Goal: Information Seeking & Learning: Find specific page/section

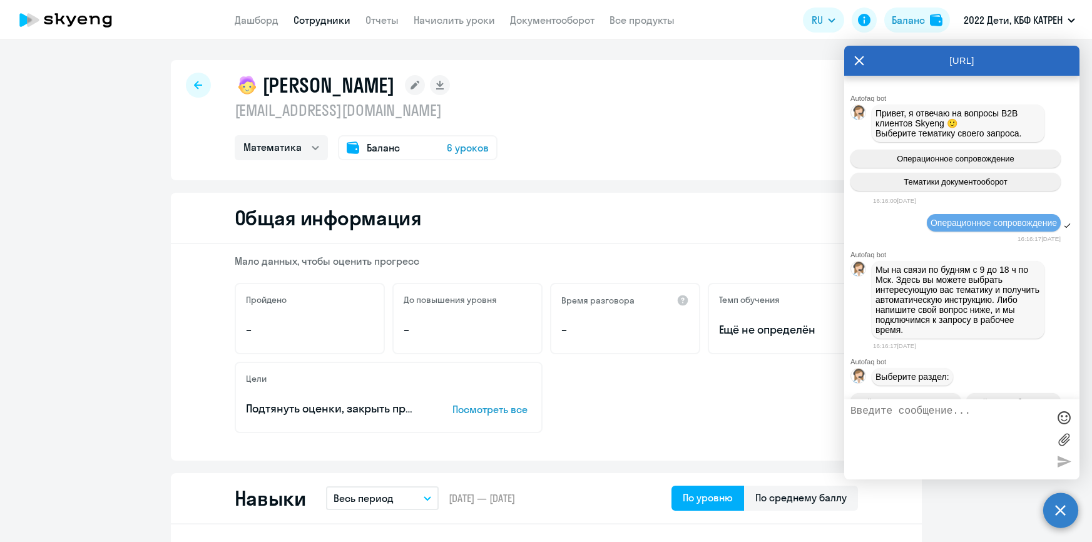
select select "math"
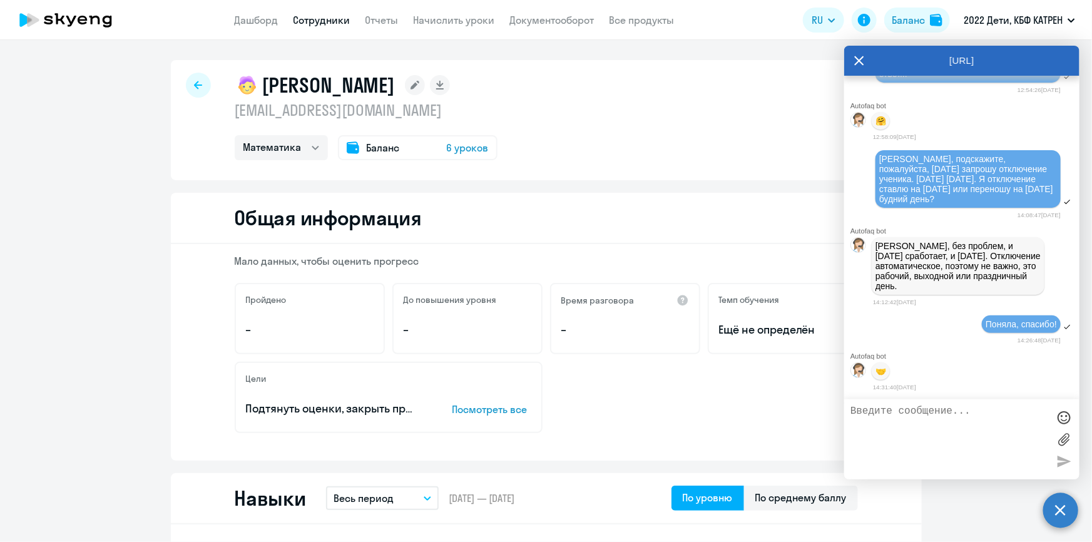
scroll to position [42970, 0]
click at [328, 20] on link "Сотрудники" at bounding box center [322, 20] width 57 height 13
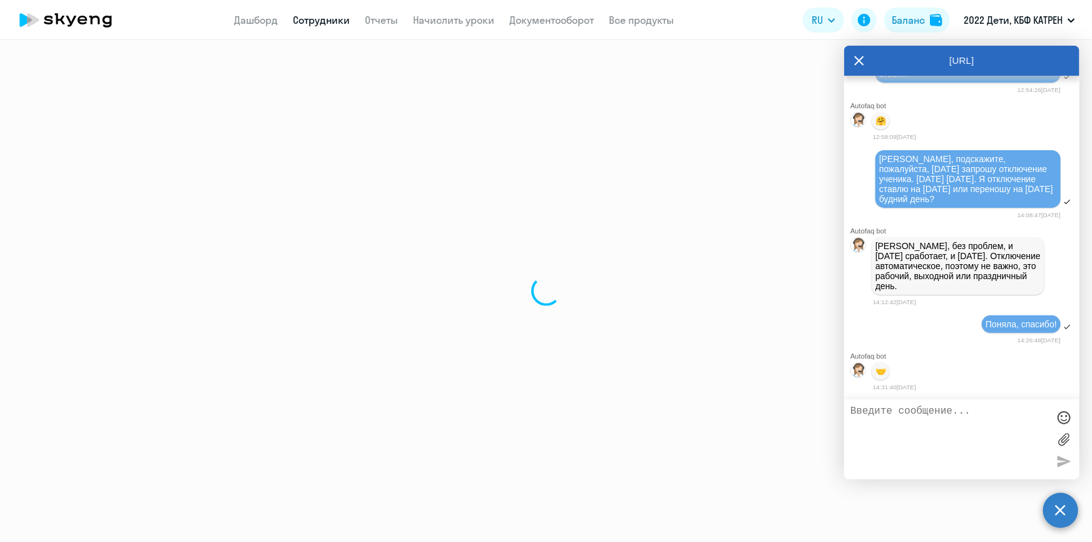
select select "30"
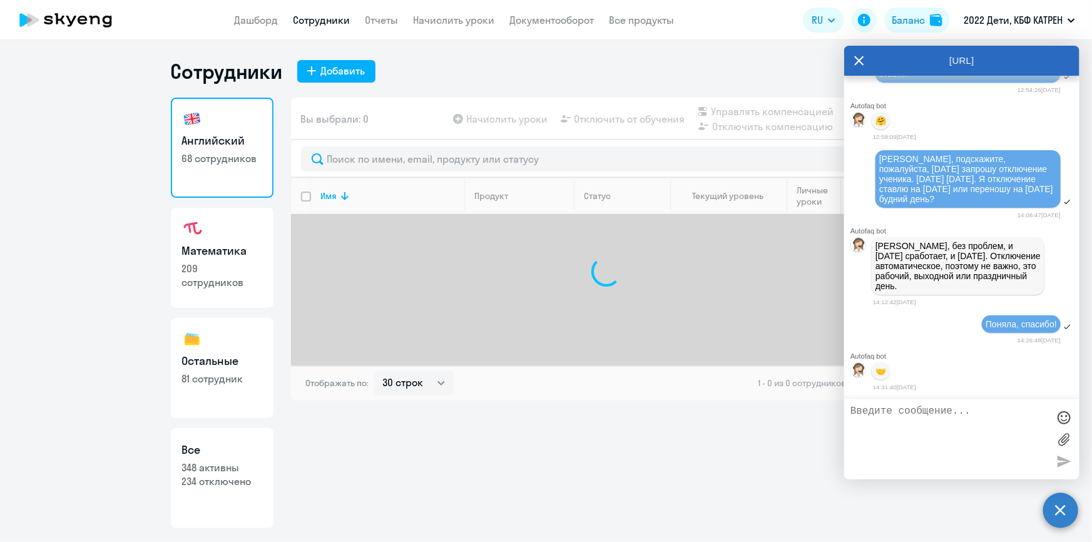
click at [232, 475] on p "234 отключено" at bounding box center [222, 481] width 80 height 14
select select "30"
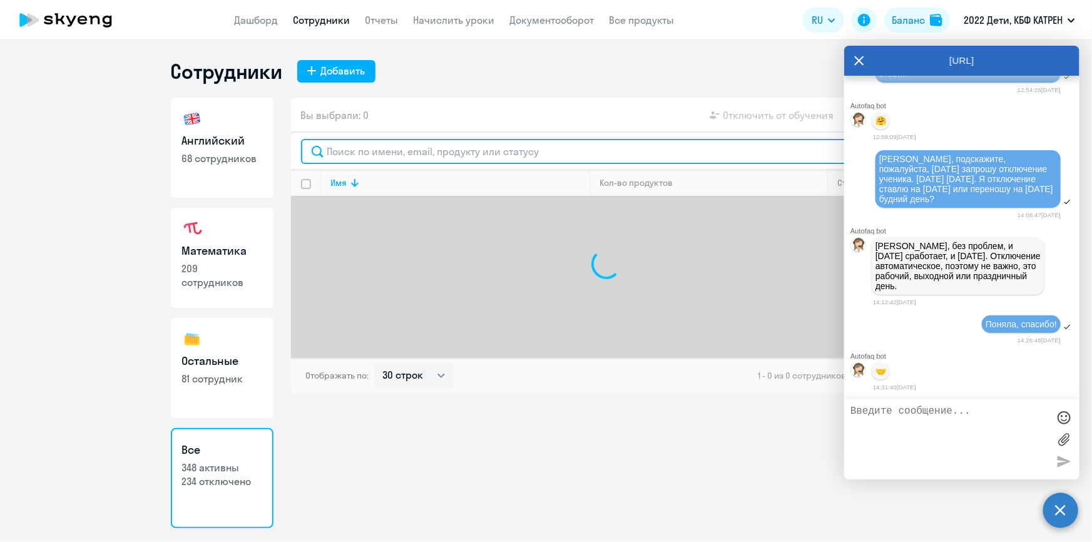
click at [438, 158] on input "text" at bounding box center [606, 151] width 611 height 25
type input "[PERSON_NAME]"
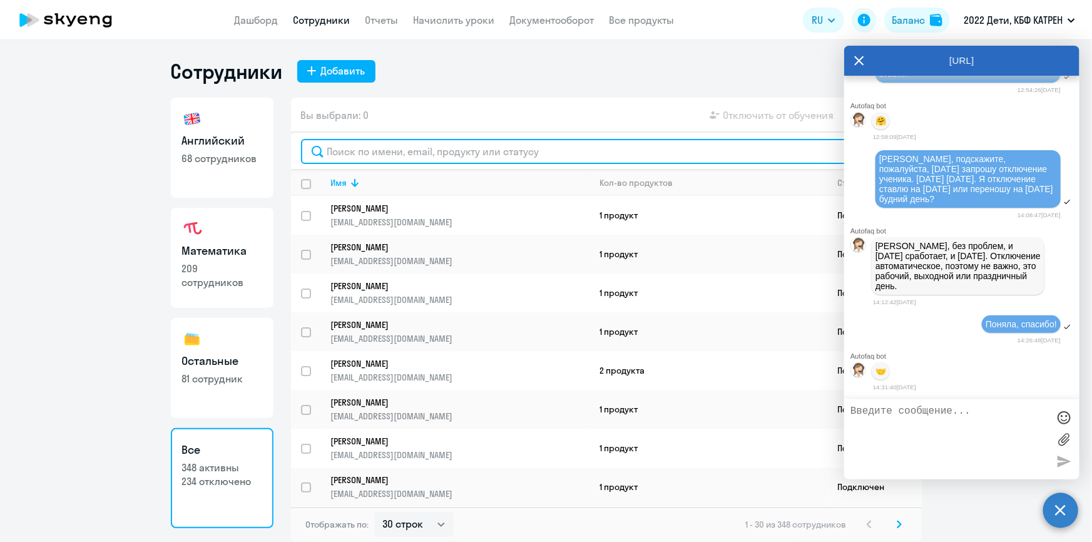
click at [400, 146] on input "text" at bounding box center [606, 151] width 611 height 25
click at [360, 151] on input "text" at bounding box center [606, 151] width 611 height 25
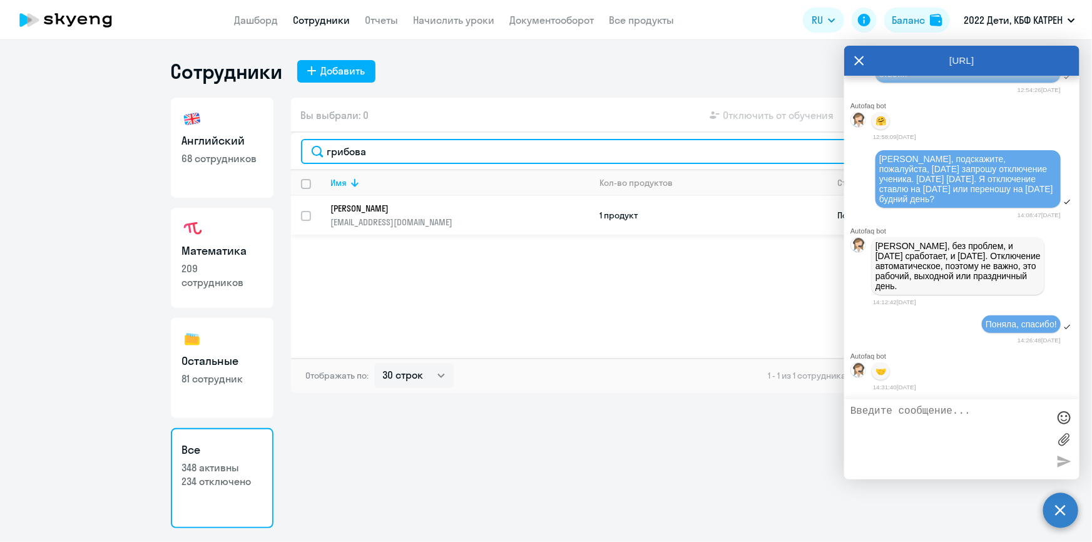
type input "грибова"
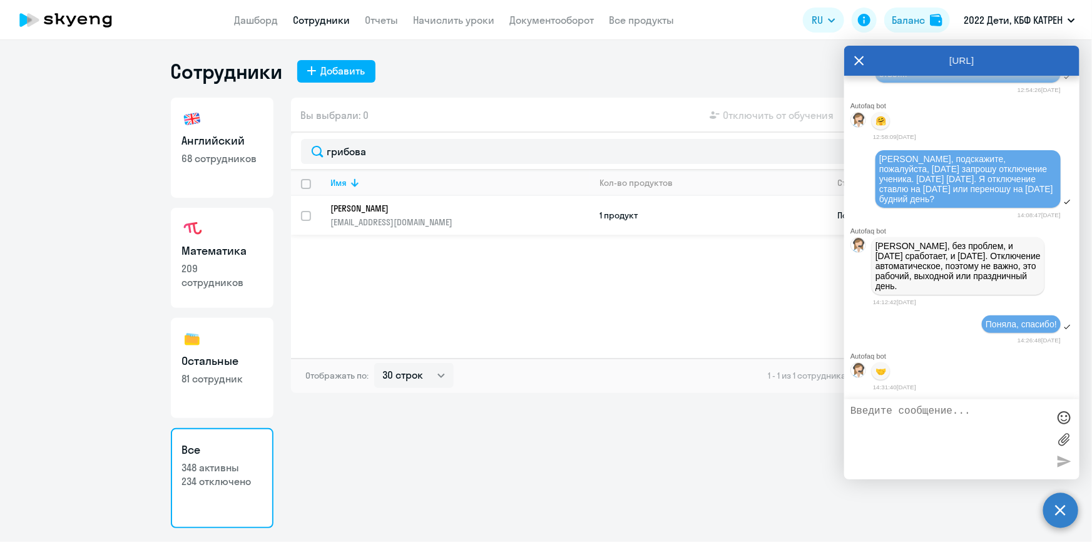
click at [394, 203] on p "[PERSON_NAME]" at bounding box center [452, 208] width 242 height 11
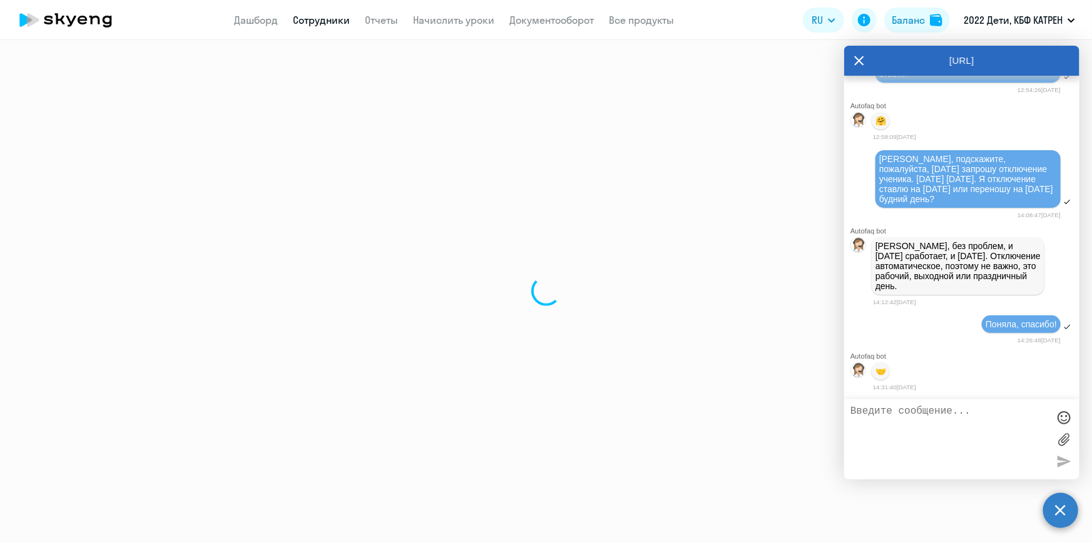
select select "english"
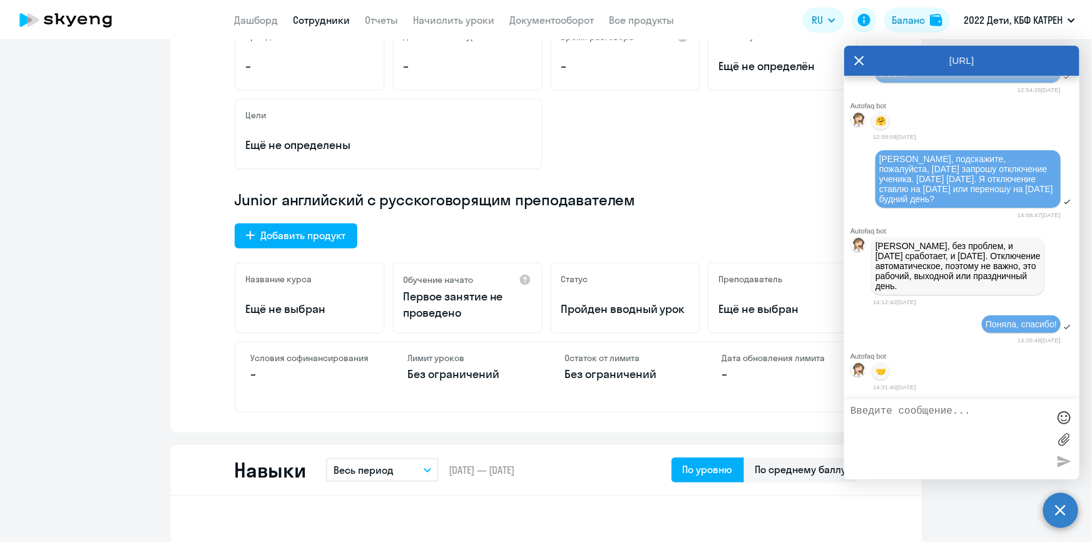
scroll to position [284, 0]
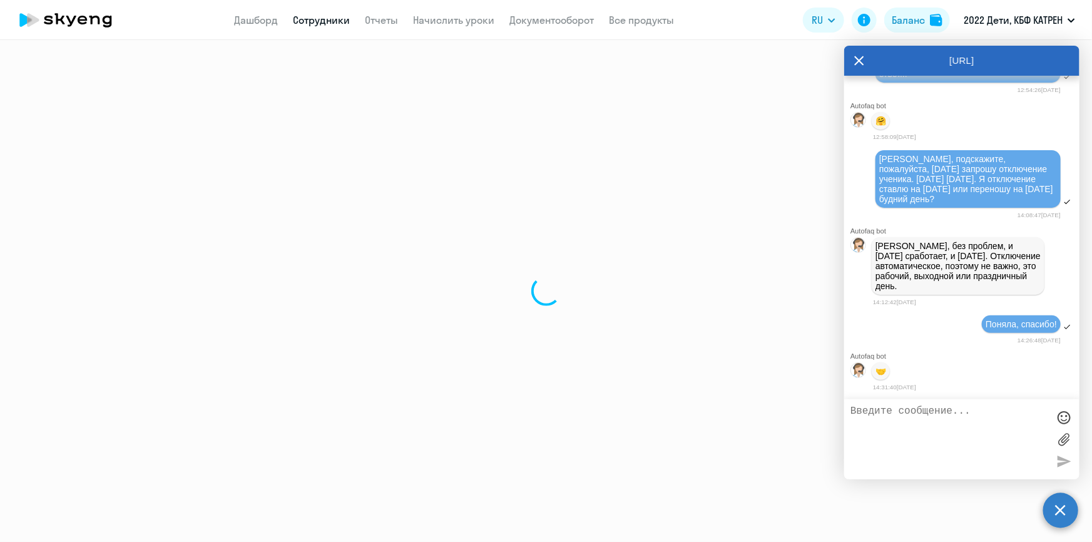
select select "30"
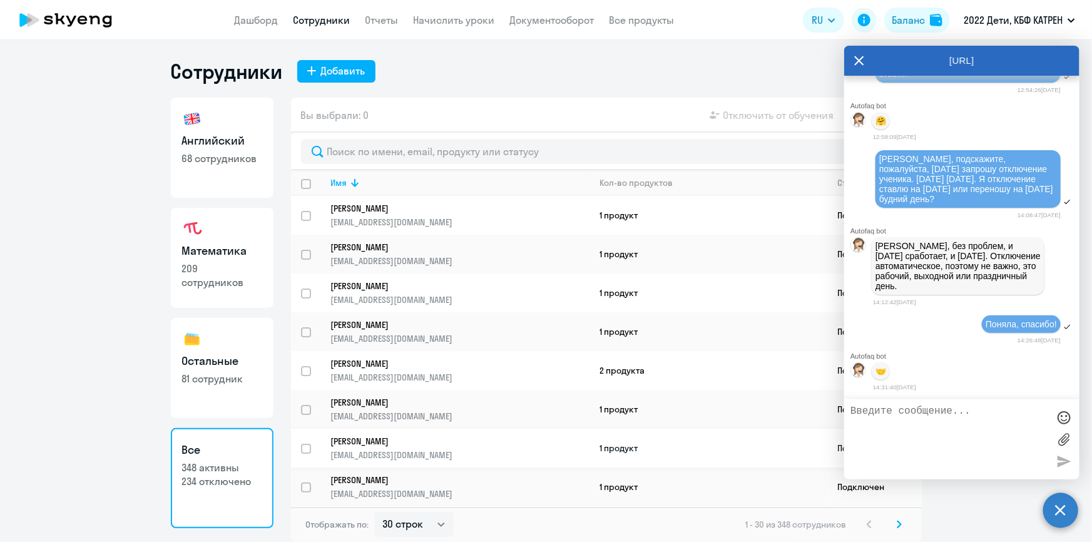
click at [538, 436] on p "[PERSON_NAME]" at bounding box center [452, 441] width 242 height 11
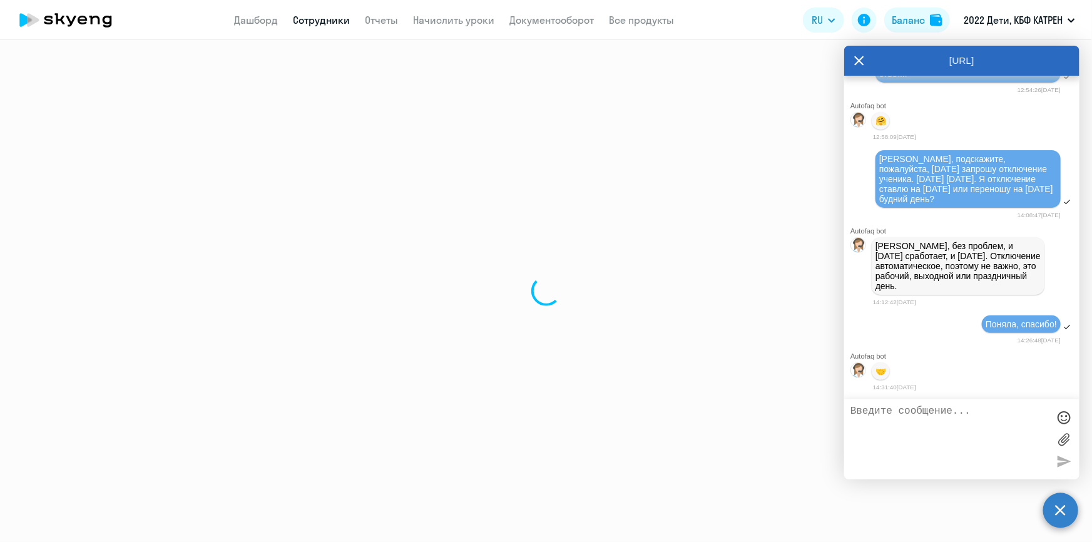
select select "math"
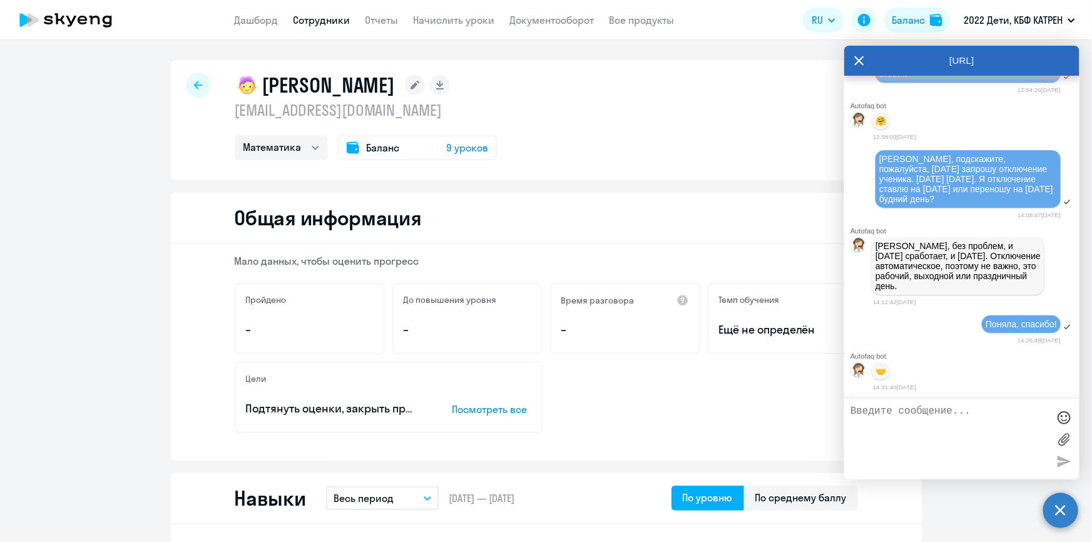
drag, startPoint x: 304, startPoint y: 6, endPoint x: 305, endPoint y: 13, distance: 7.6
click at [305, 13] on app-header "Дашборд Сотрудники Отчеты Начислить уроки Документооборот Все продукты Дашборд …" at bounding box center [546, 20] width 1092 height 40
click at [305, 17] on link "Сотрудники" at bounding box center [322, 20] width 57 height 13
select select "30"
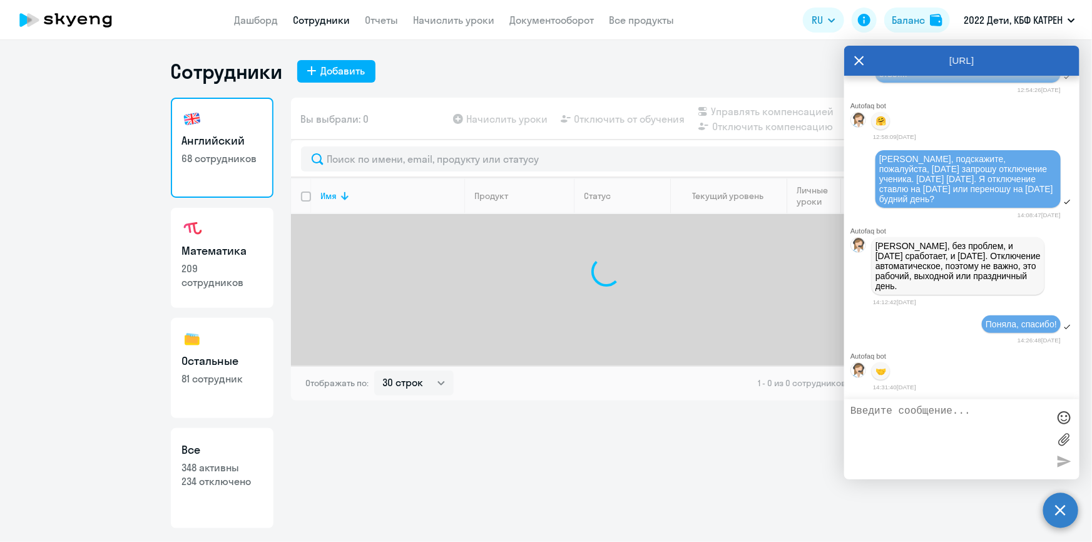
click at [231, 496] on link "Все 348 активны 234 отключено" at bounding box center [222, 478] width 103 height 100
select select "30"
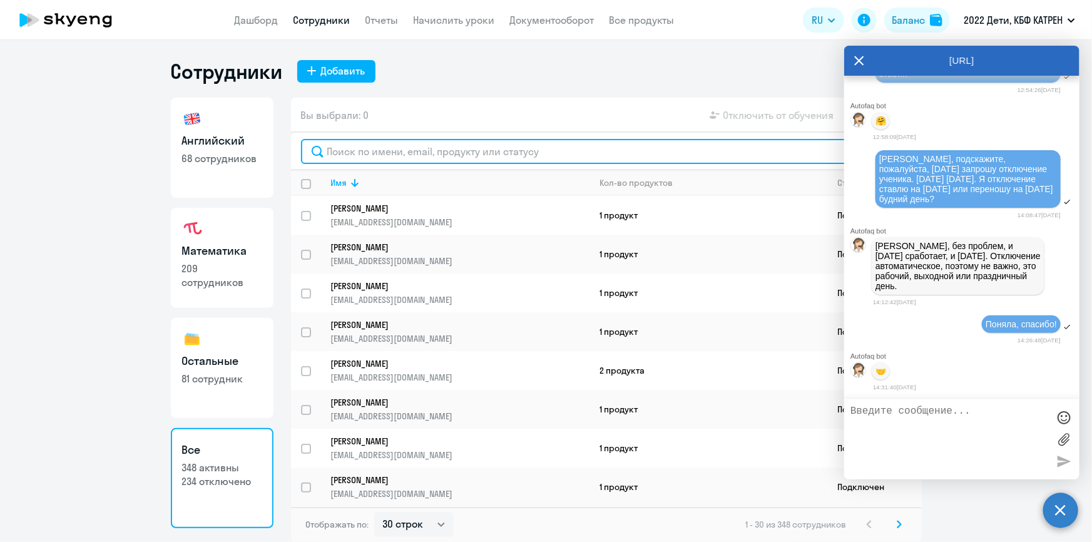
click at [384, 149] on input "text" at bounding box center [606, 151] width 611 height 25
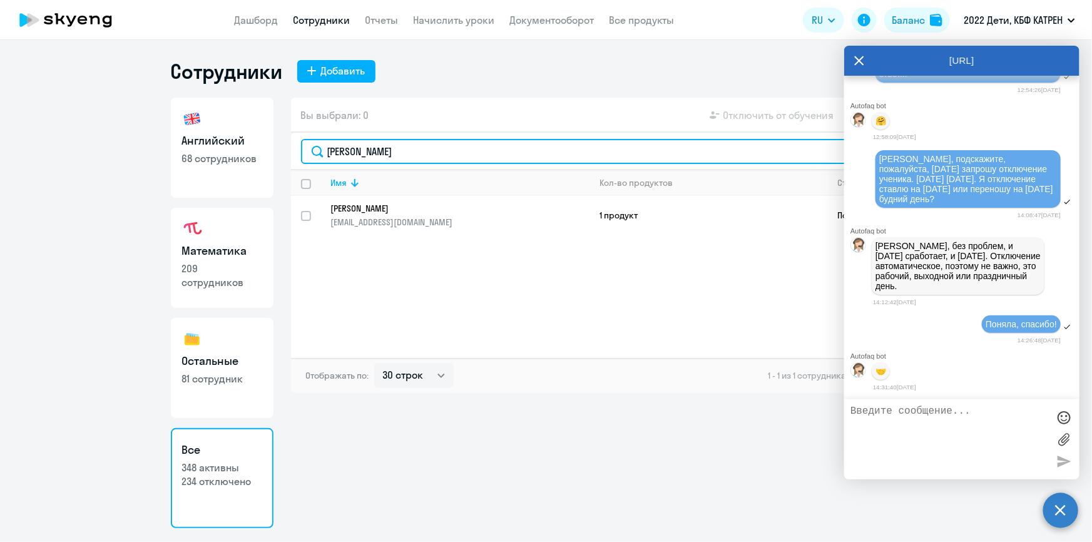
type input "[PERSON_NAME]"
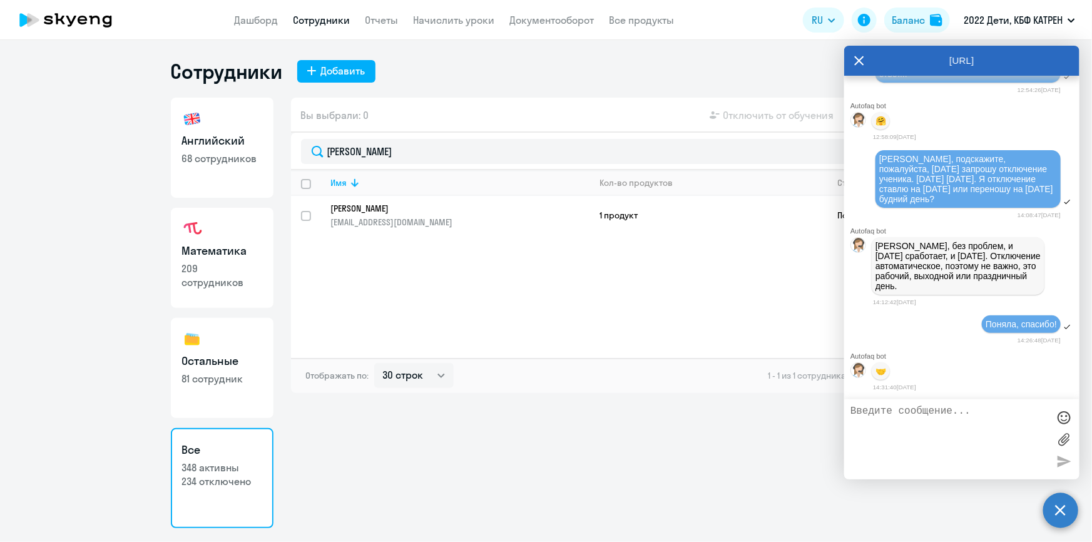
click at [413, 220] on p "[EMAIL_ADDRESS][DOMAIN_NAME]" at bounding box center [460, 222] width 258 height 11
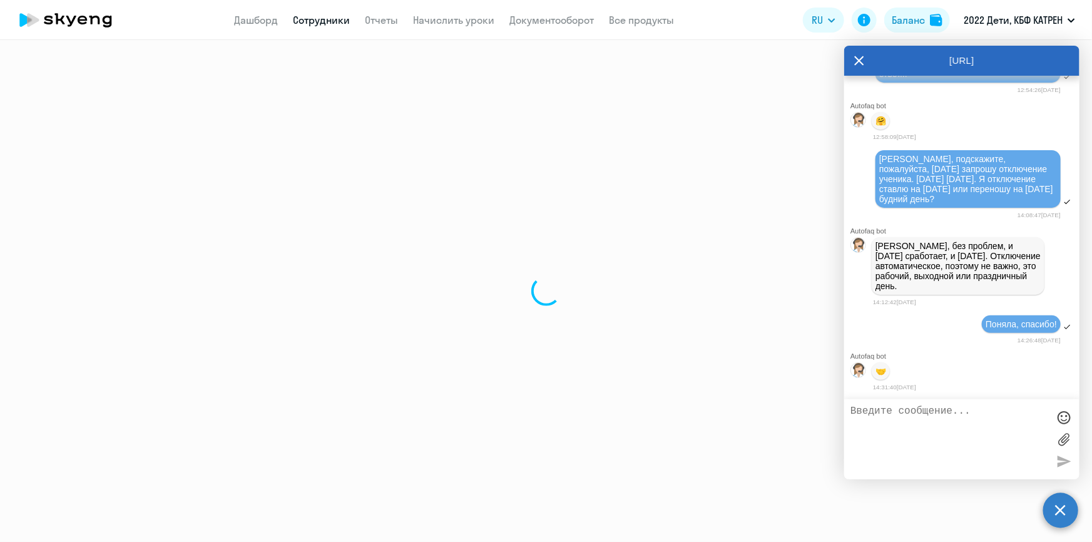
select select "math"
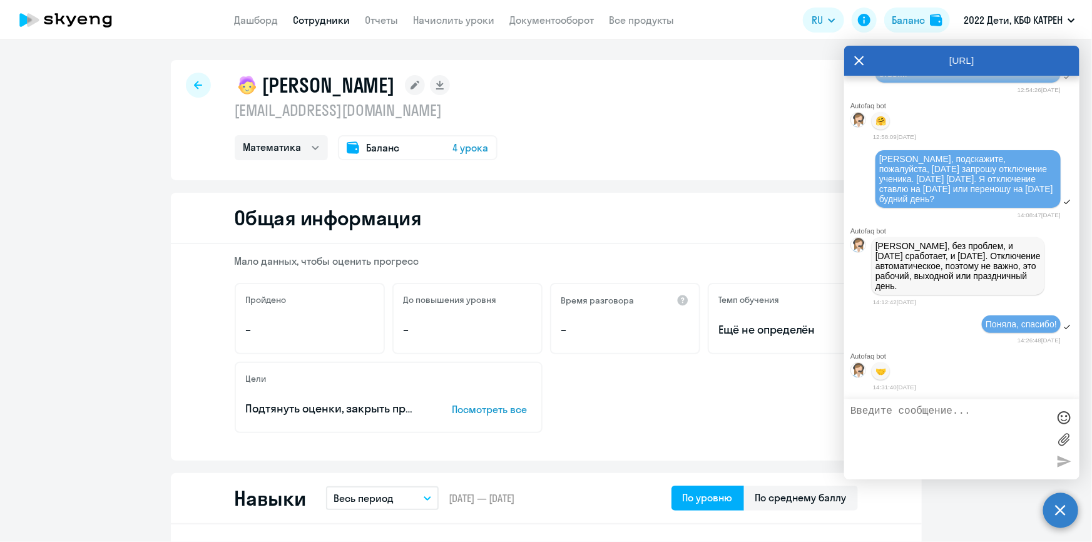
click at [300, 18] on link "Сотрудники" at bounding box center [322, 20] width 57 height 13
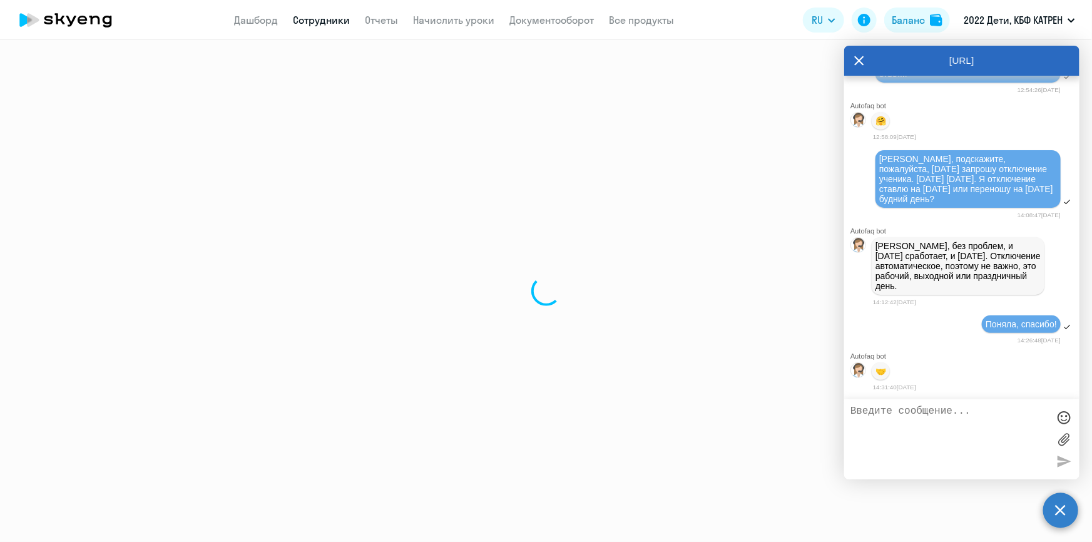
select select "30"
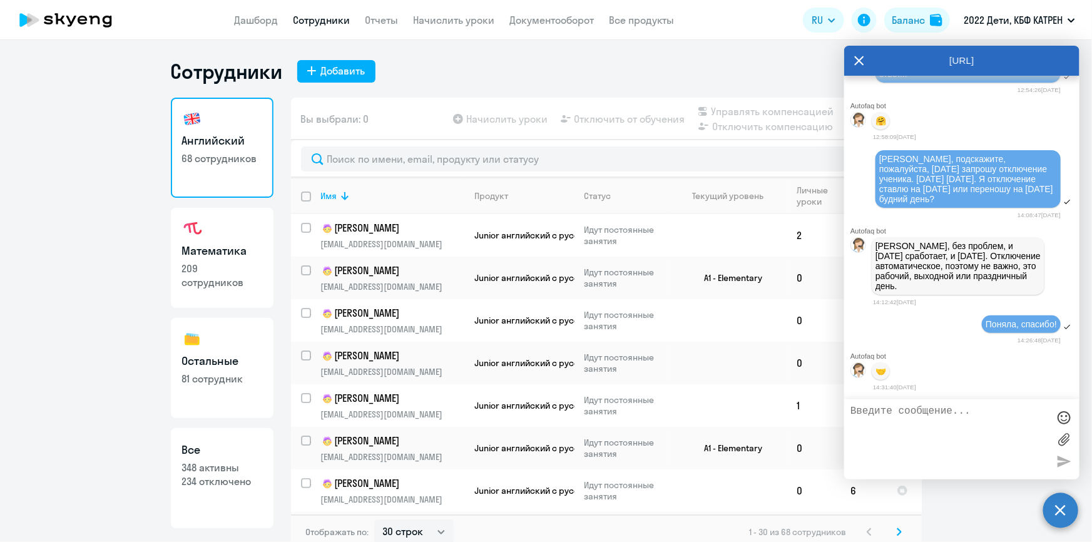
click at [227, 469] on p "348 активны" at bounding box center [222, 468] width 80 height 14
select select "30"
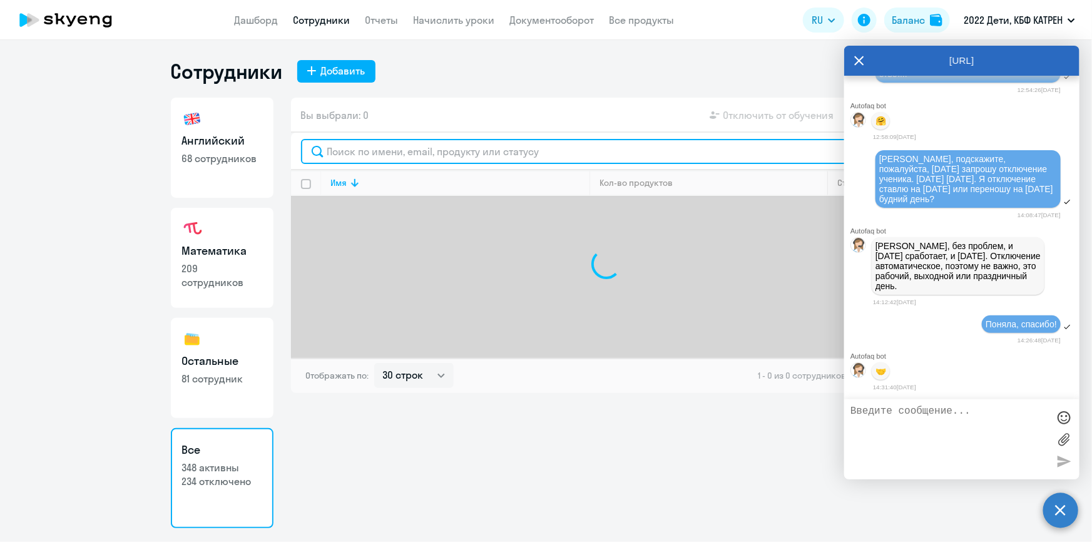
click at [382, 150] on input "text" at bounding box center [606, 151] width 611 height 25
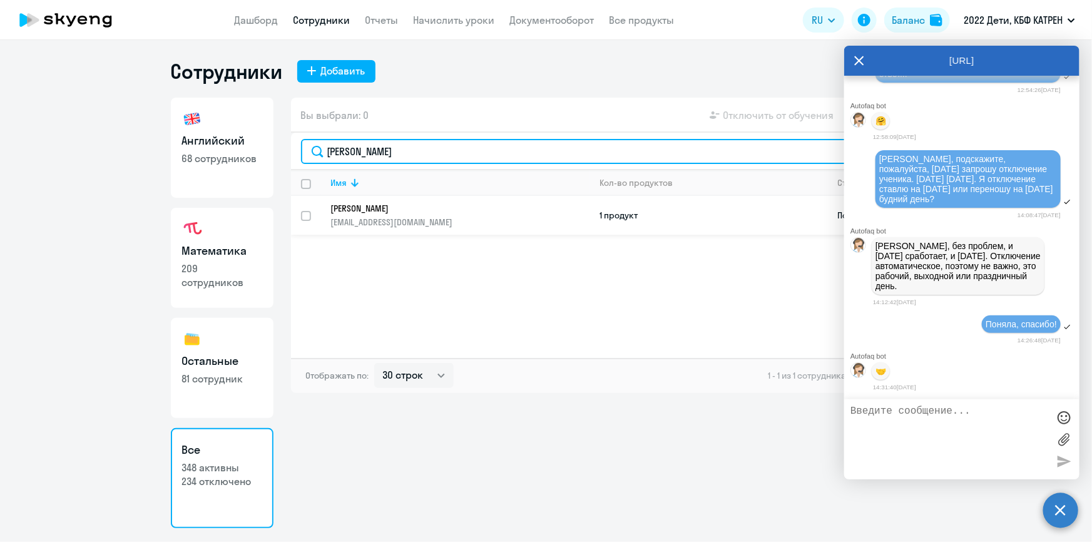
type input "[PERSON_NAME]"
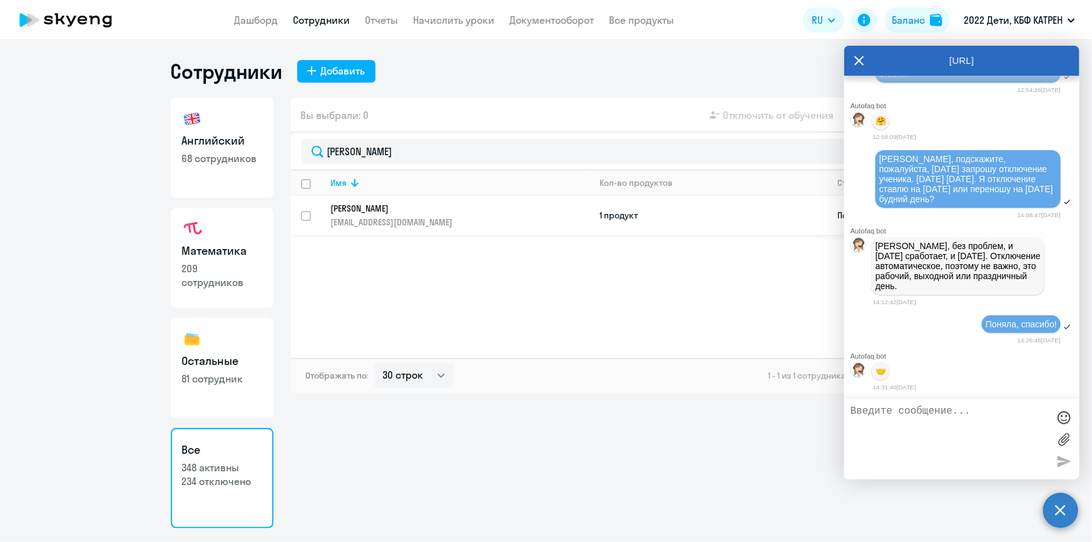
click at [397, 210] on p "[PERSON_NAME]" at bounding box center [452, 208] width 242 height 11
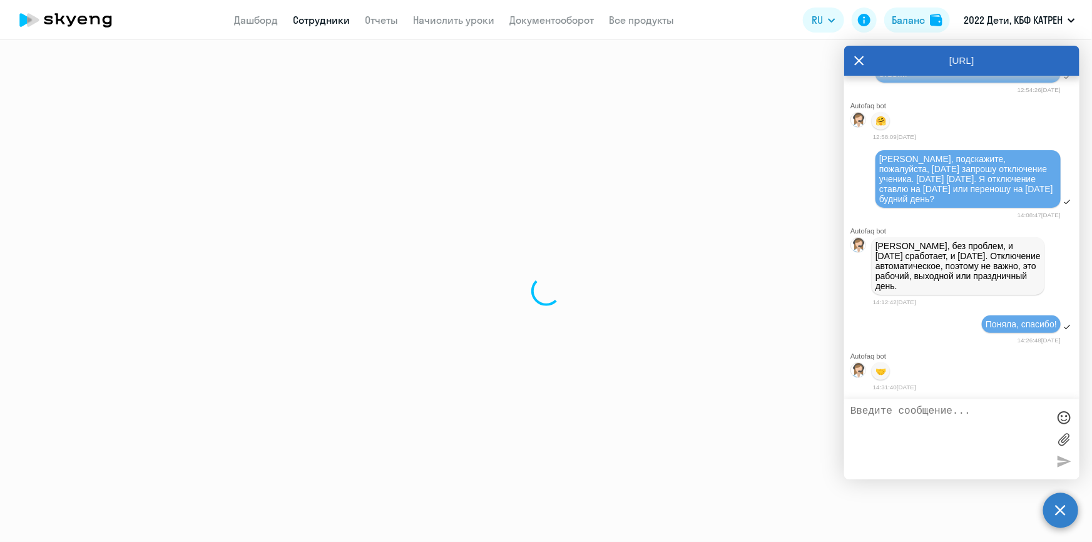
select select "math"
